Goal: Task Accomplishment & Management: Manage account settings

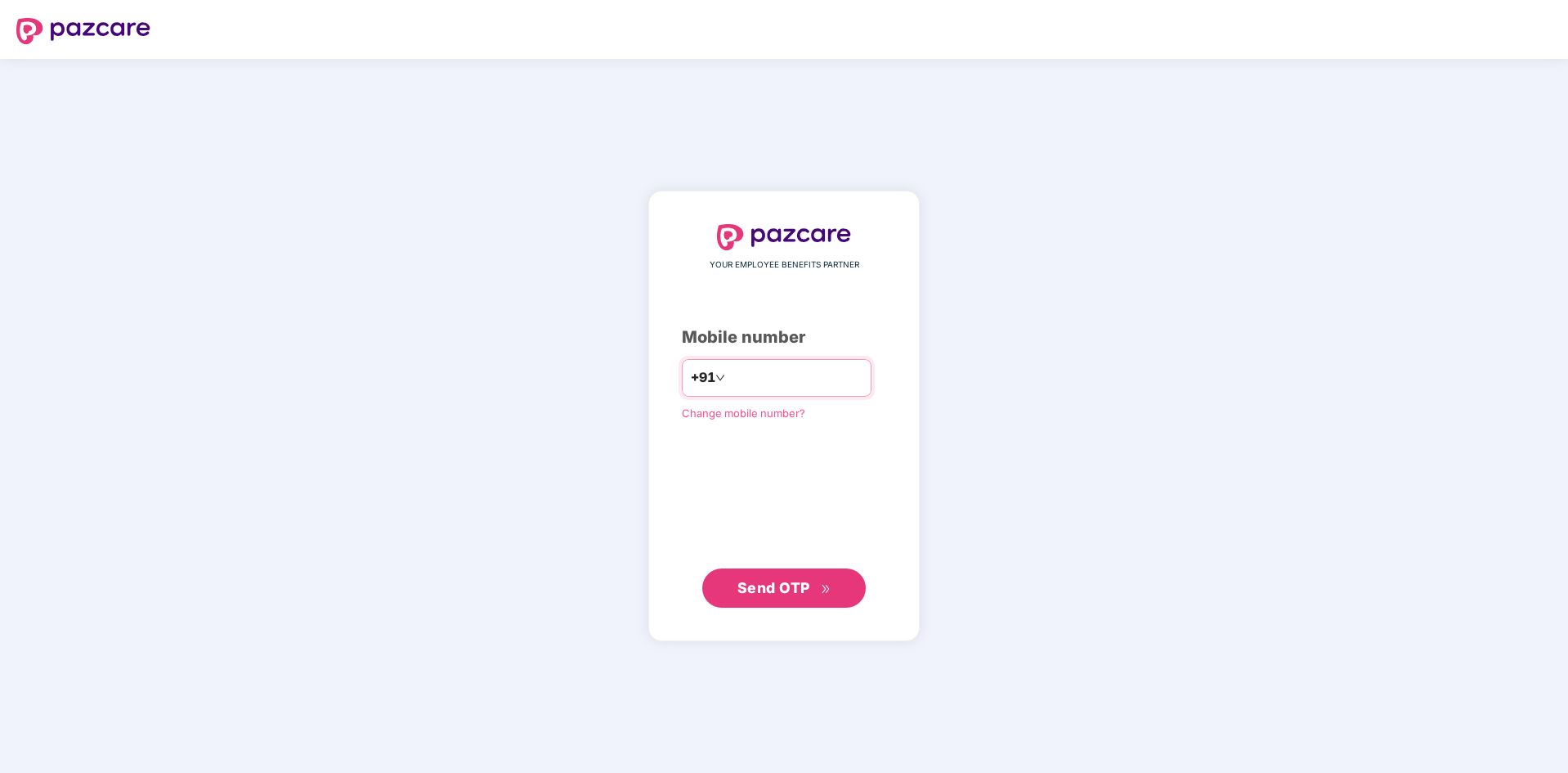
click at [765, 388] on input "number" at bounding box center [795, 377] width 134 height 26
type input "**********"
click at [769, 572] on button "Send OTP" at bounding box center [784, 587] width 164 height 39
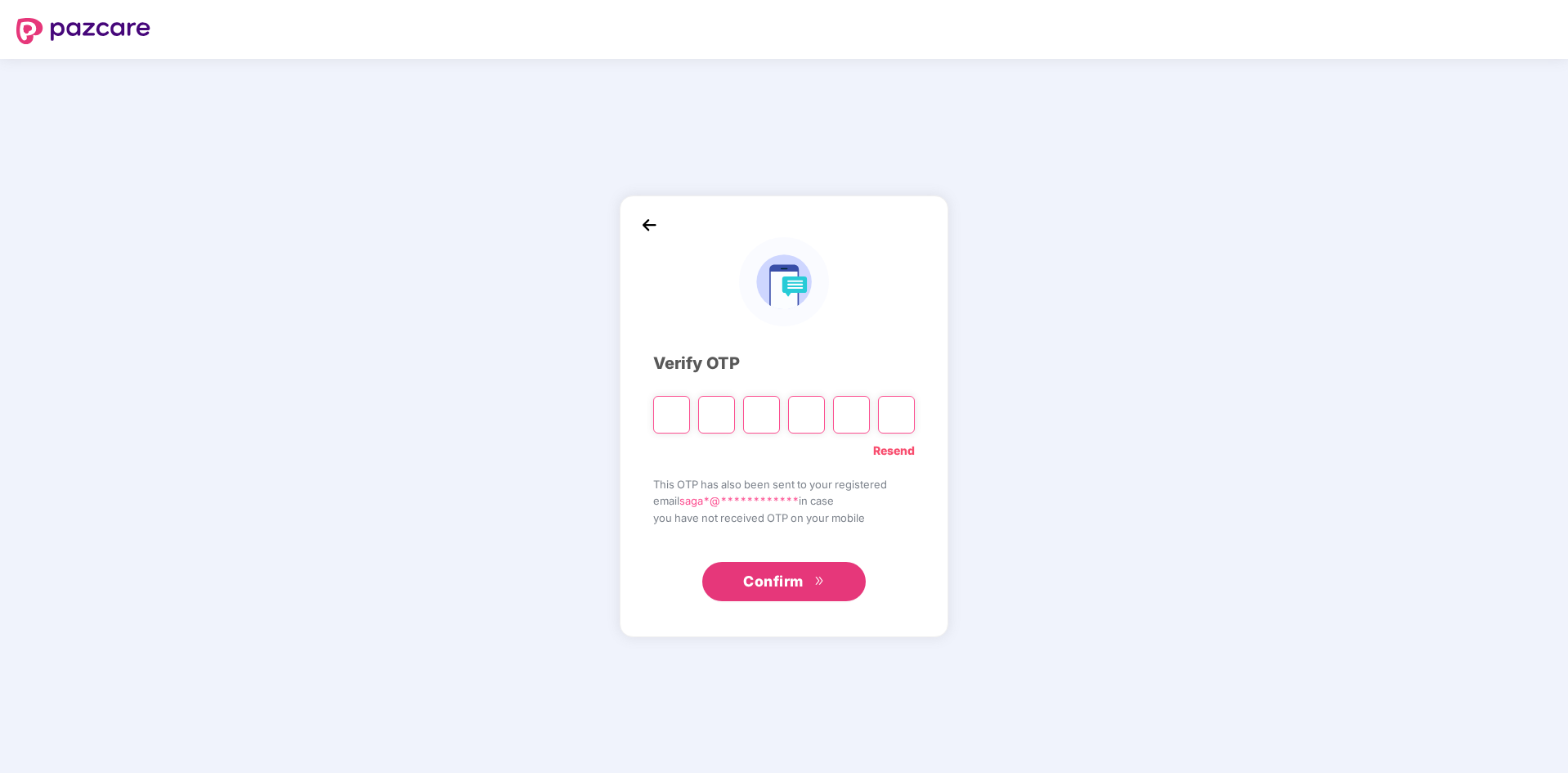
click at [683, 414] on input "Please enter verification code. Digit 1" at bounding box center [672, 414] width 37 height 37
type input "*"
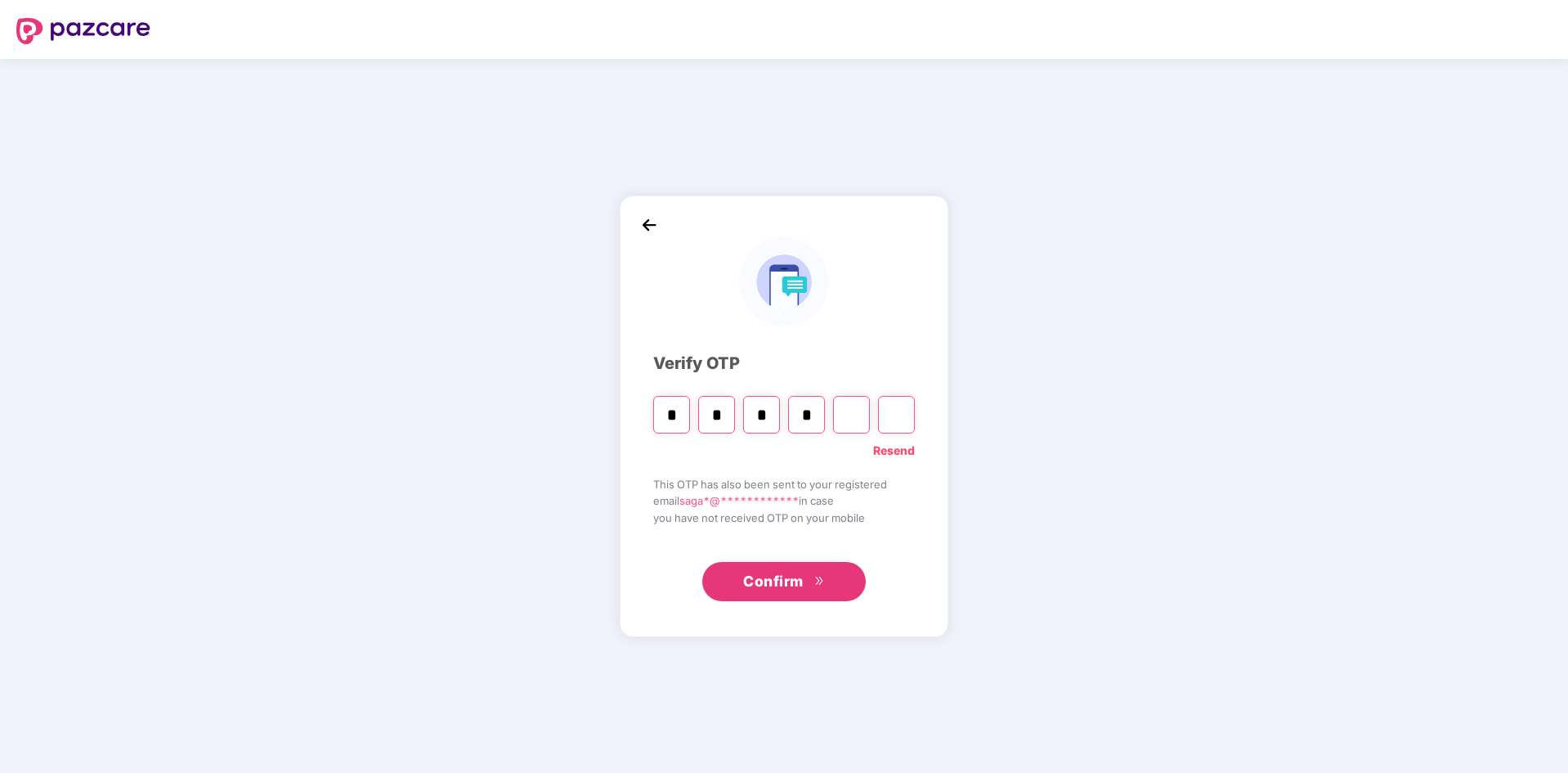
type input "*"
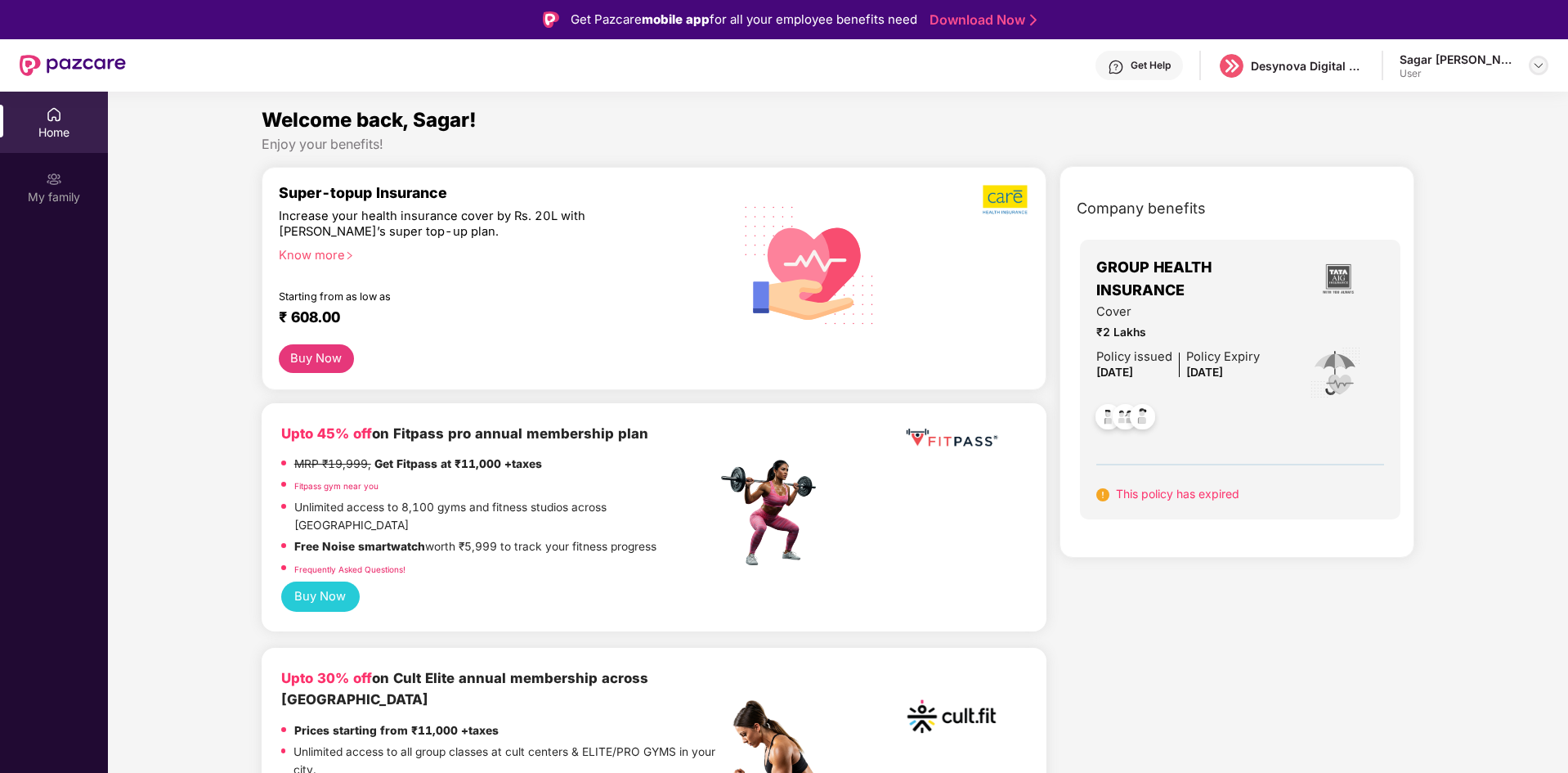
click at [1545, 66] on div at bounding box center [1539, 66] width 20 height 20
click at [1291, 117] on div "Welcome back, Sagar!" at bounding box center [838, 121] width 1154 height 31
click at [1231, 72] on img at bounding box center [1232, 66] width 24 height 24
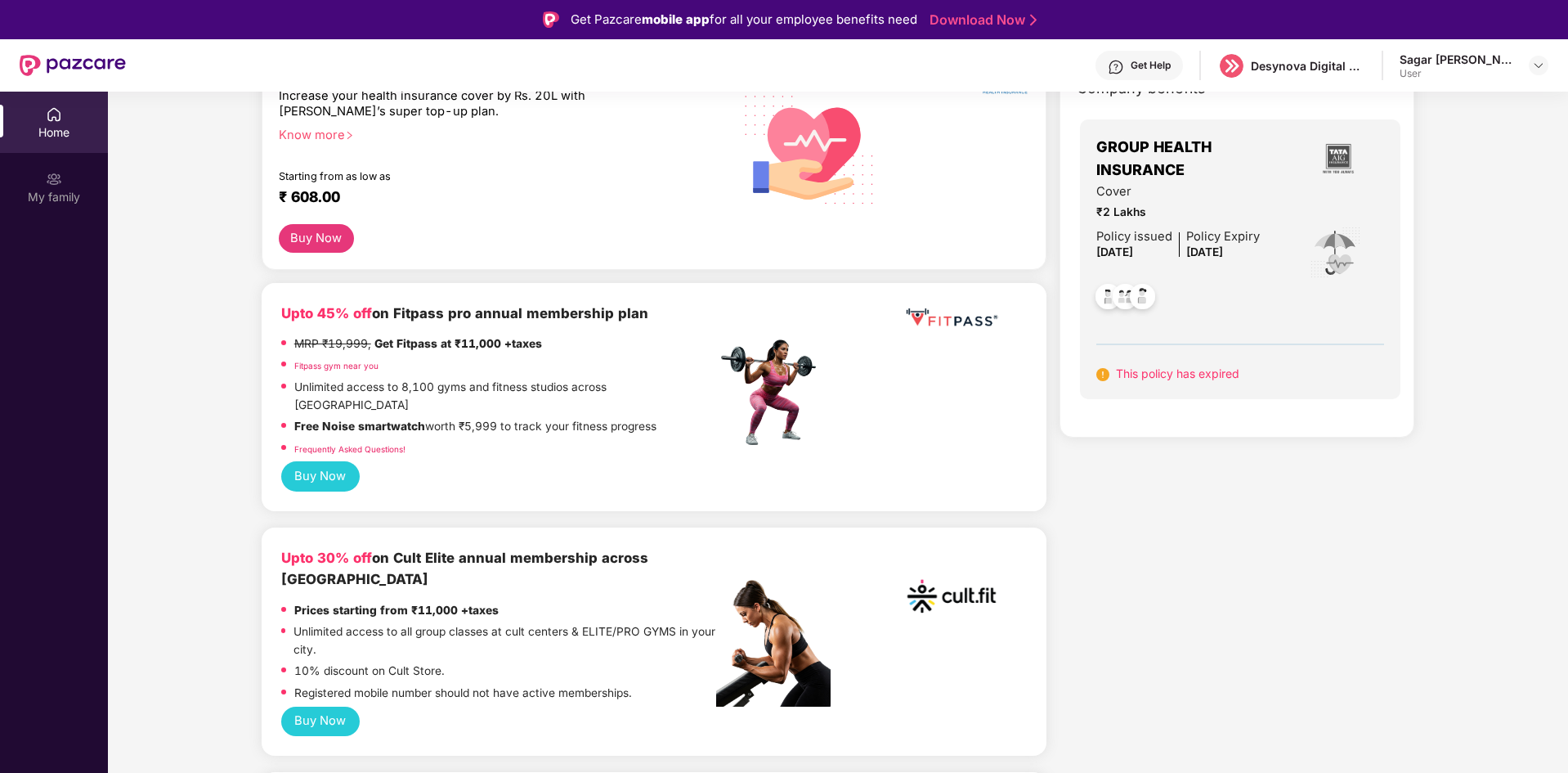
scroll to position [491, 0]
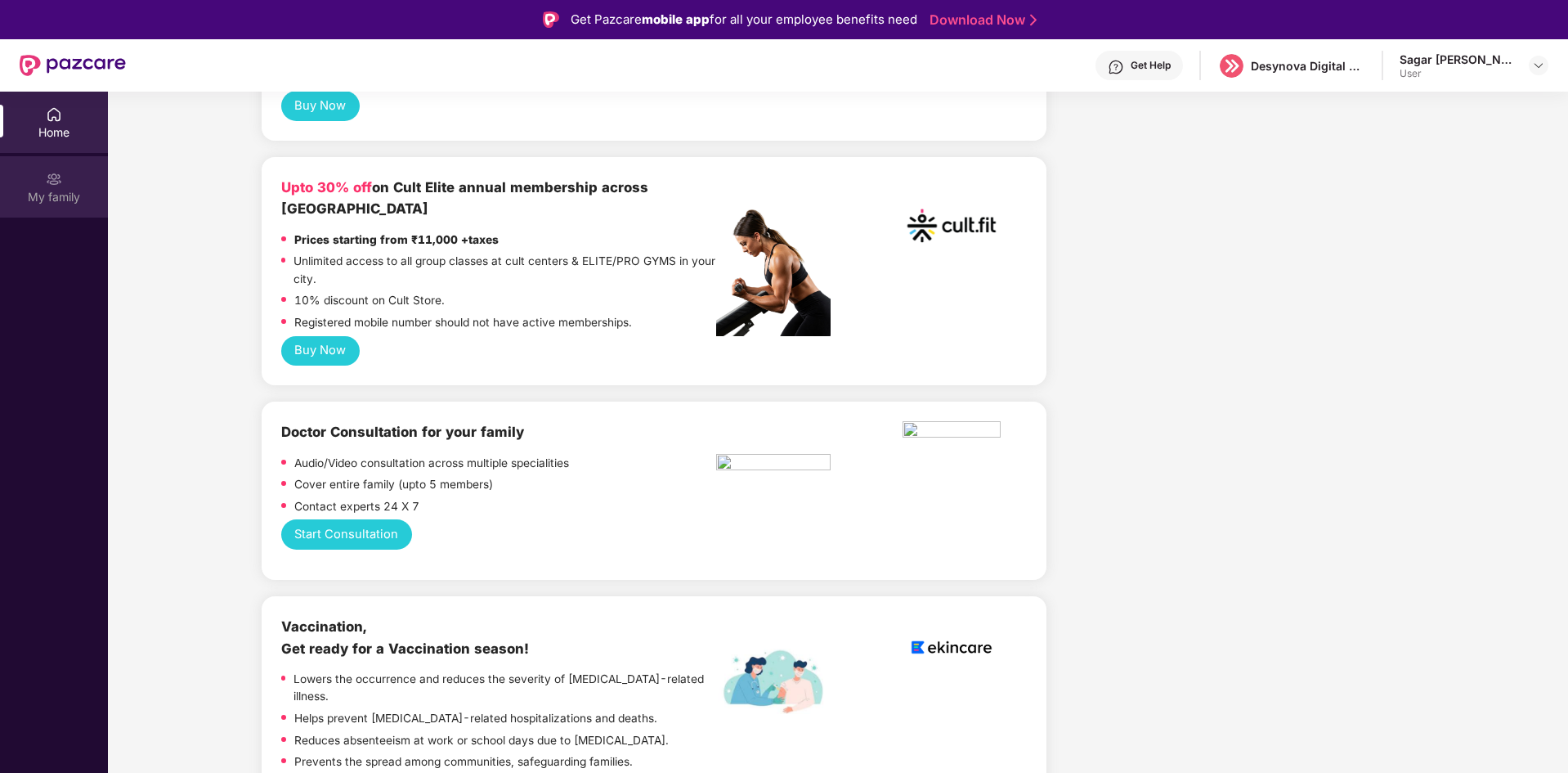
click at [47, 172] on img at bounding box center [54, 179] width 17 height 17
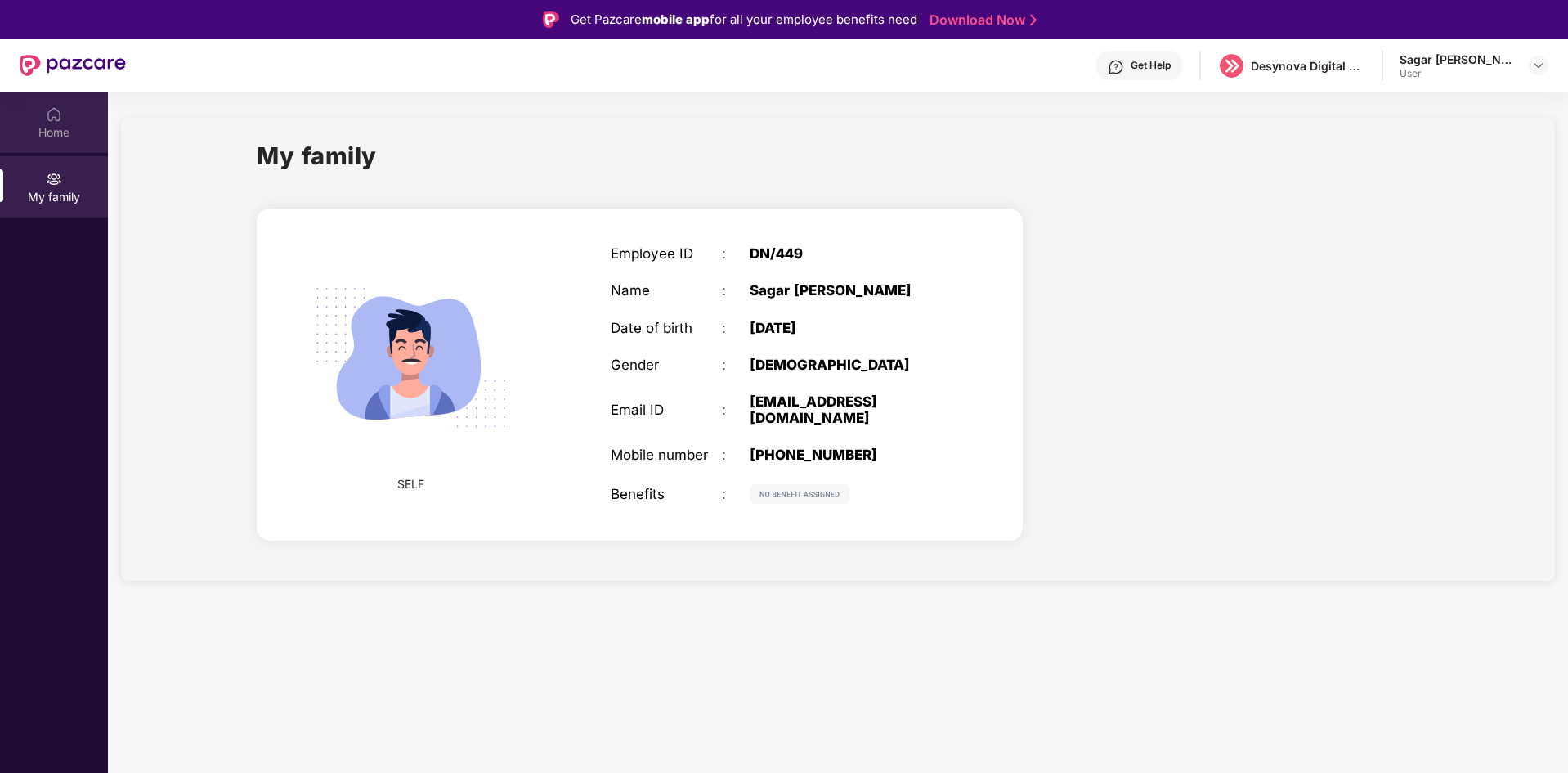
click at [62, 131] on div "Home" at bounding box center [54, 132] width 108 height 17
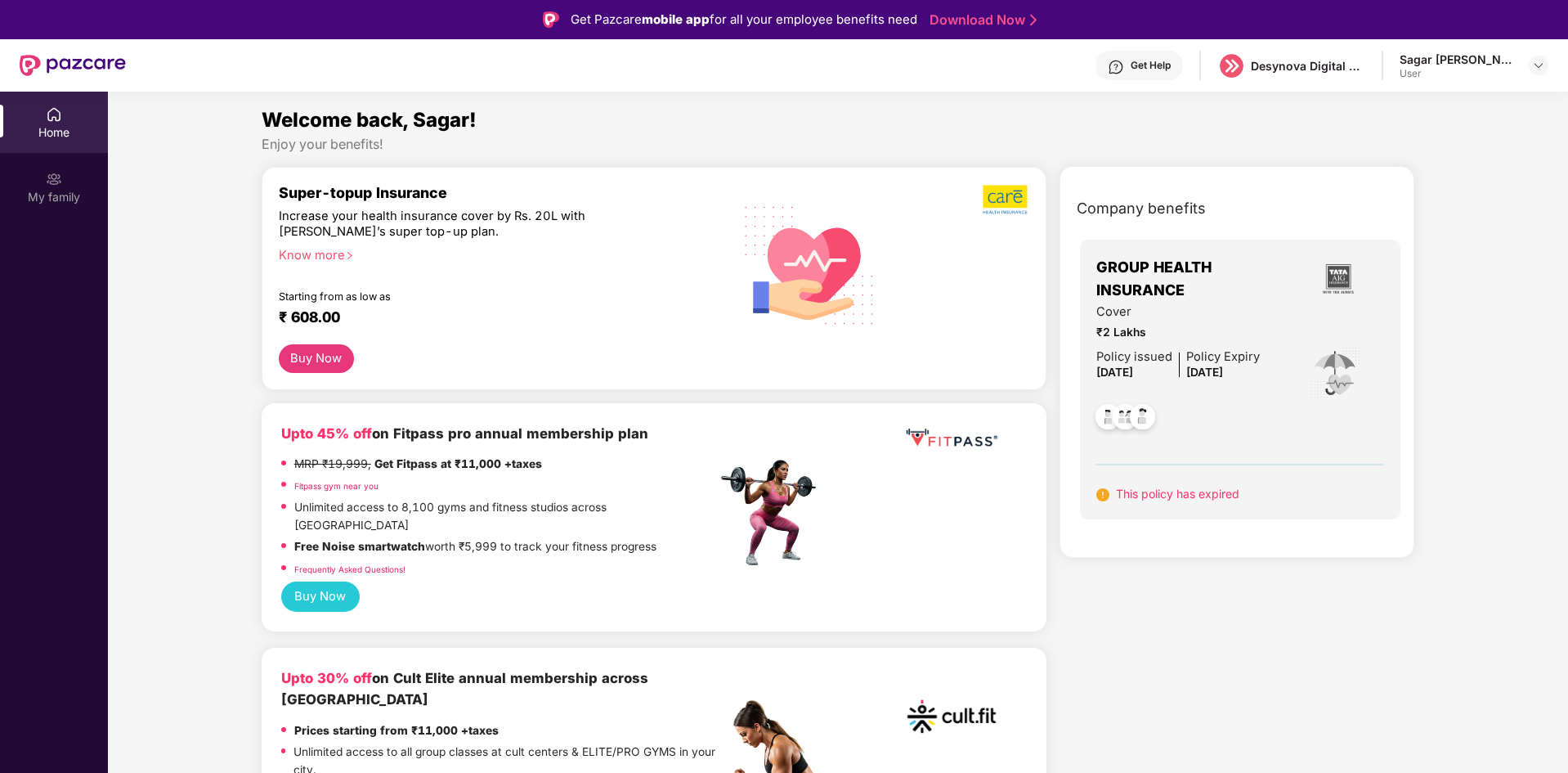
click at [1119, 499] on span "This policy has expired" at bounding box center [1178, 494] width 123 height 14
click at [1227, 499] on span "This policy has expired" at bounding box center [1178, 494] width 123 height 14
click at [1531, 69] on div at bounding box center [1539, 66] width 20 height 20
click at [1402, 101] on div "Logout" at bounding box center [1461, 104] width 213 height 32
